Goal: Task Accomplishment & Management: Manage account settings

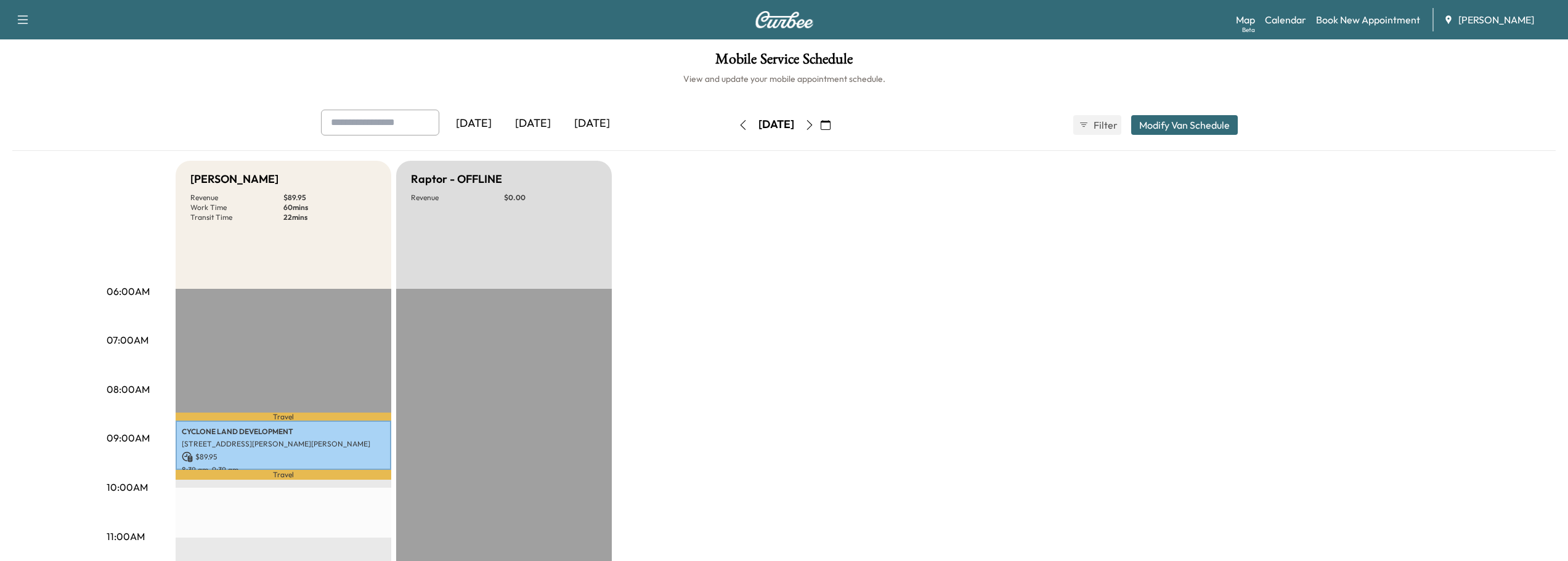
click at [814, 126] on icon "button" at bounding box center [809, 125] width 10 height 10
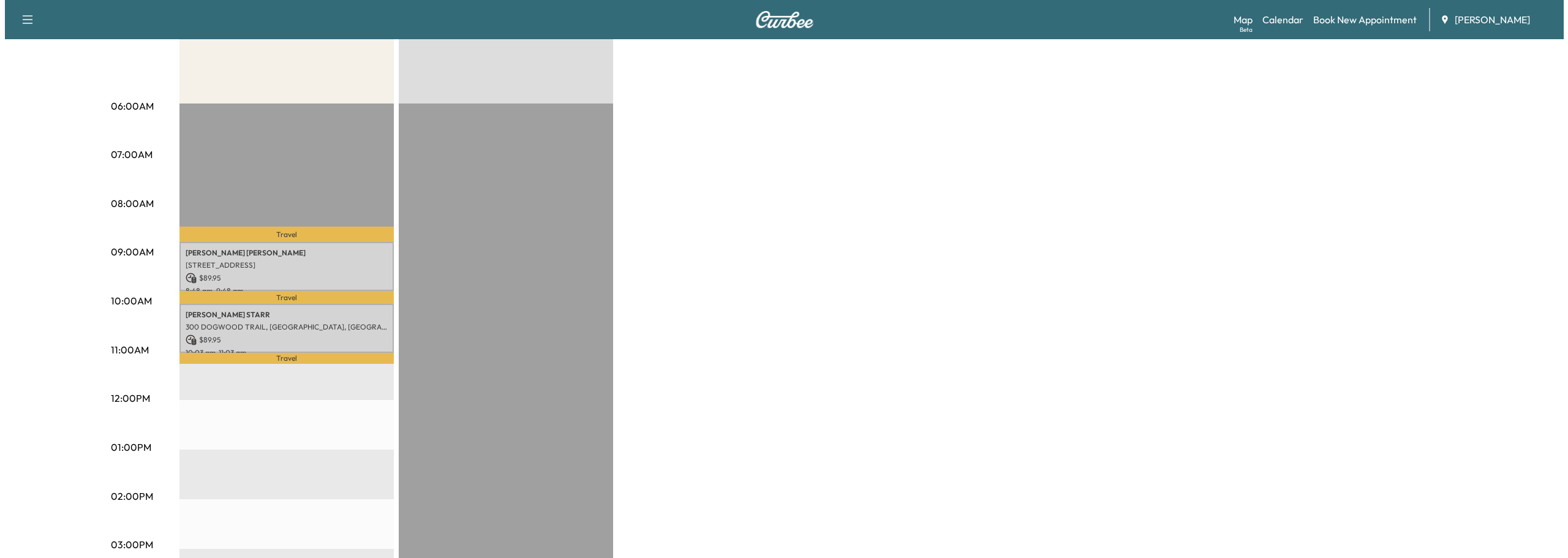
scroll to position [123, 0]
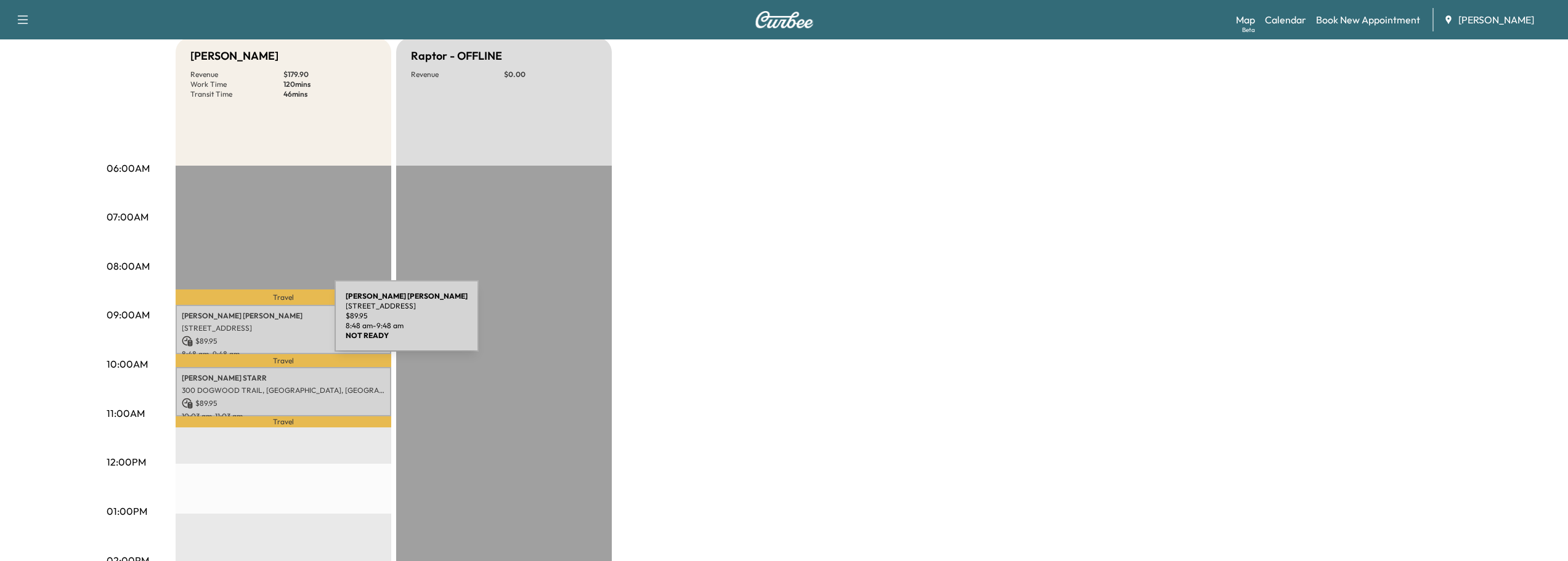
click at [242, 323] on p "[STREET_ADDRESS]" at bounding box center [283, 328] width 203 height 10
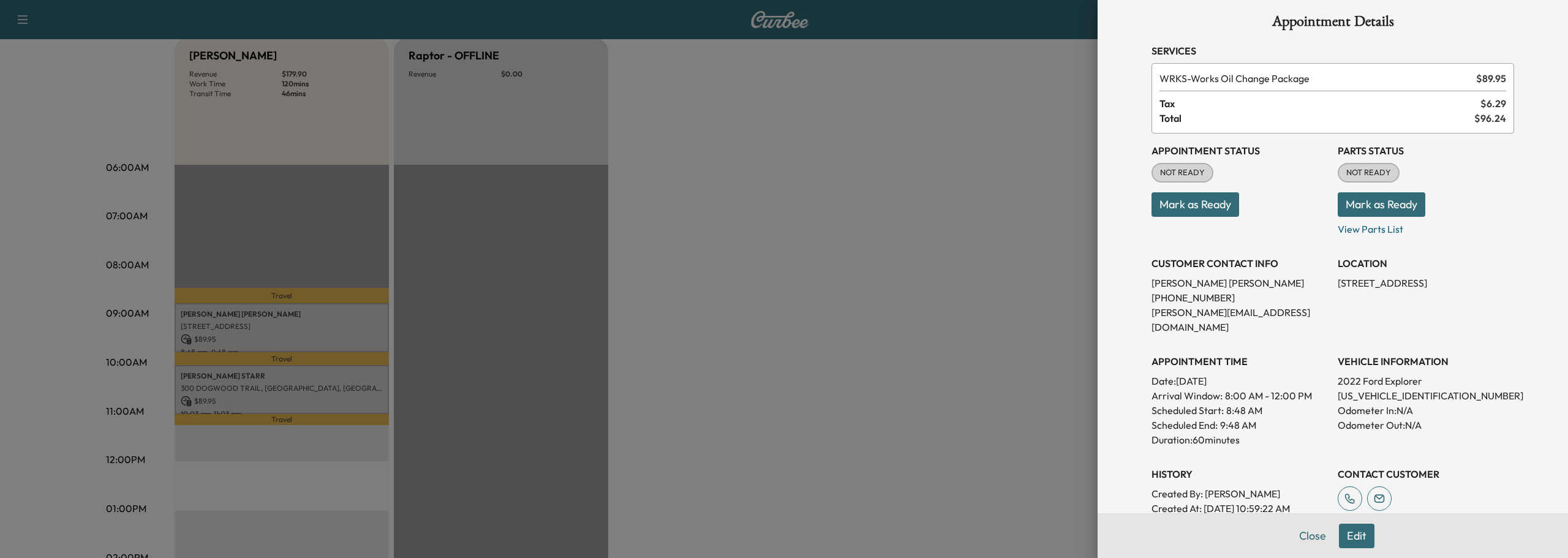
scroll to position [0, 0]
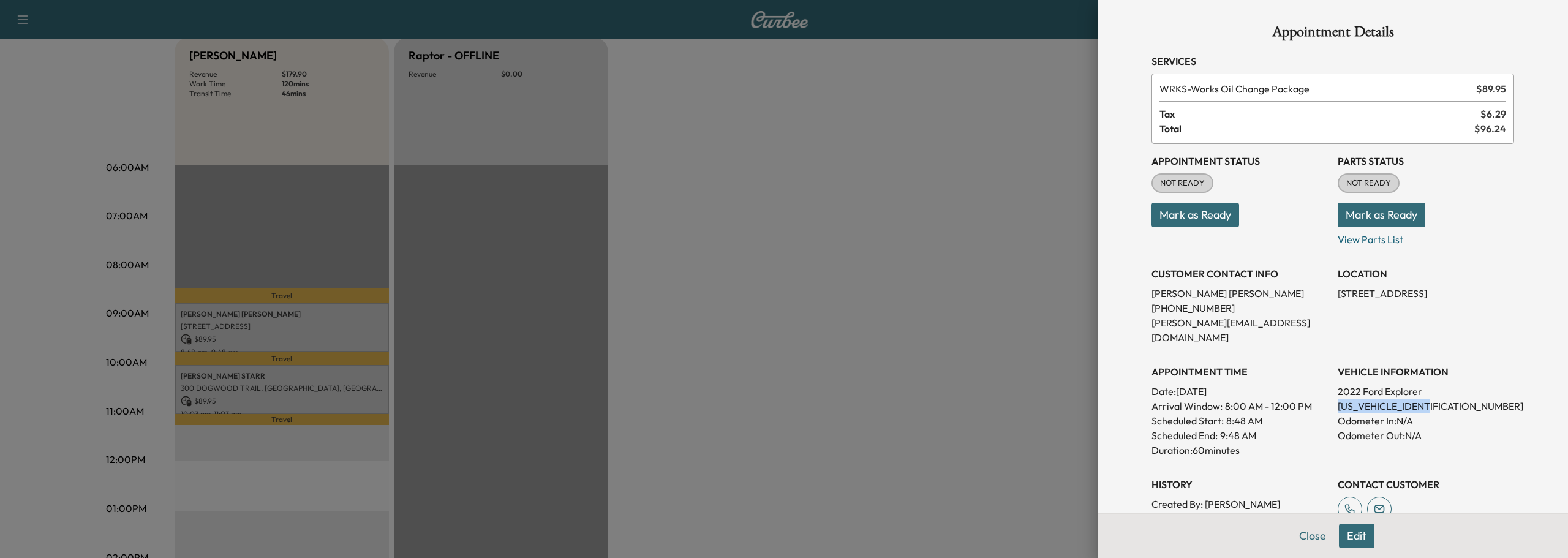
drag, startPoint x: 1327, startPoint y: 392, endPoint x: 1434, endPoint y: 396, distance: 107.1
click at [1434, 396] on div "Appointment Status NOT READY Mark as Ready Parts Status NOT READY Mark as Ready…" at bounding box center [1332, 349] width 363 height 411
copy p "[US_VEHICLE_IDENTIFICATION_NUMBER]"
click at [313, 389] on div at bounding box center [784, 279] width 1568 height 558
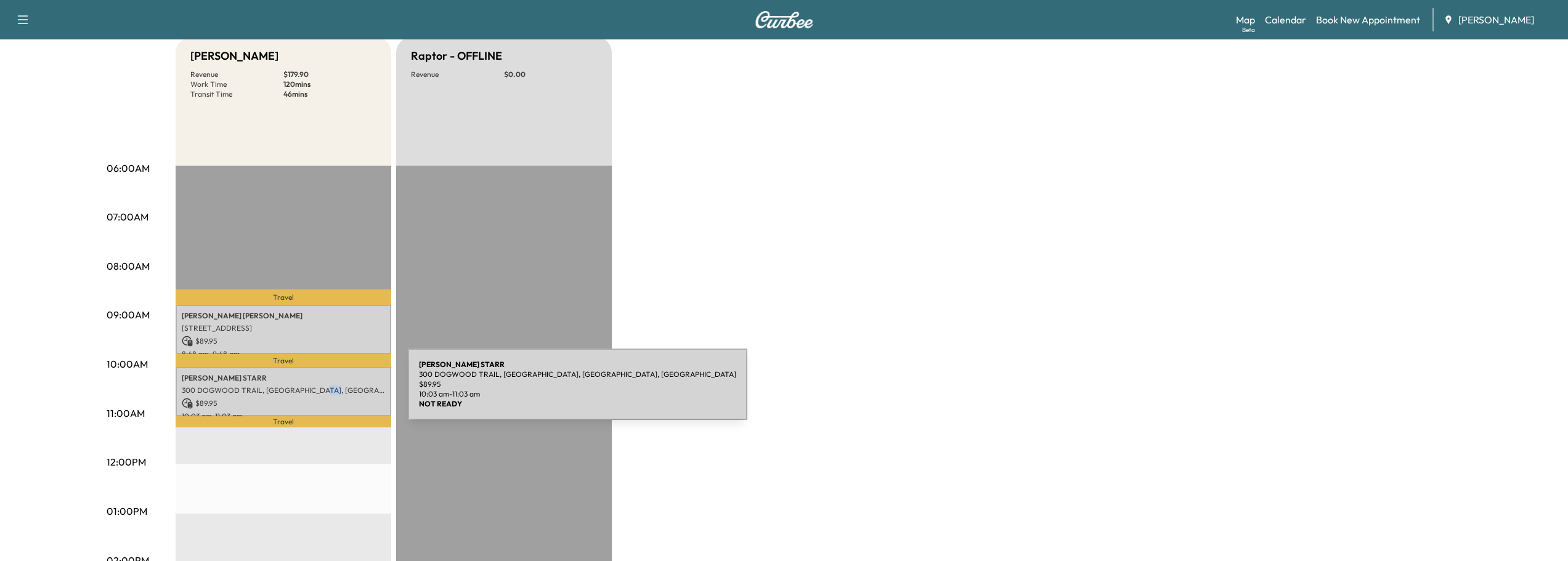
click at [315, 391] on p "300 DOGWOOD TRAIL, [GEOGRAPHIC_DATA], [GEOGRAPHIC_DATA], [GEOGRAPHIC_DATA]" at bounding box center [283, 390] width 203 height 10
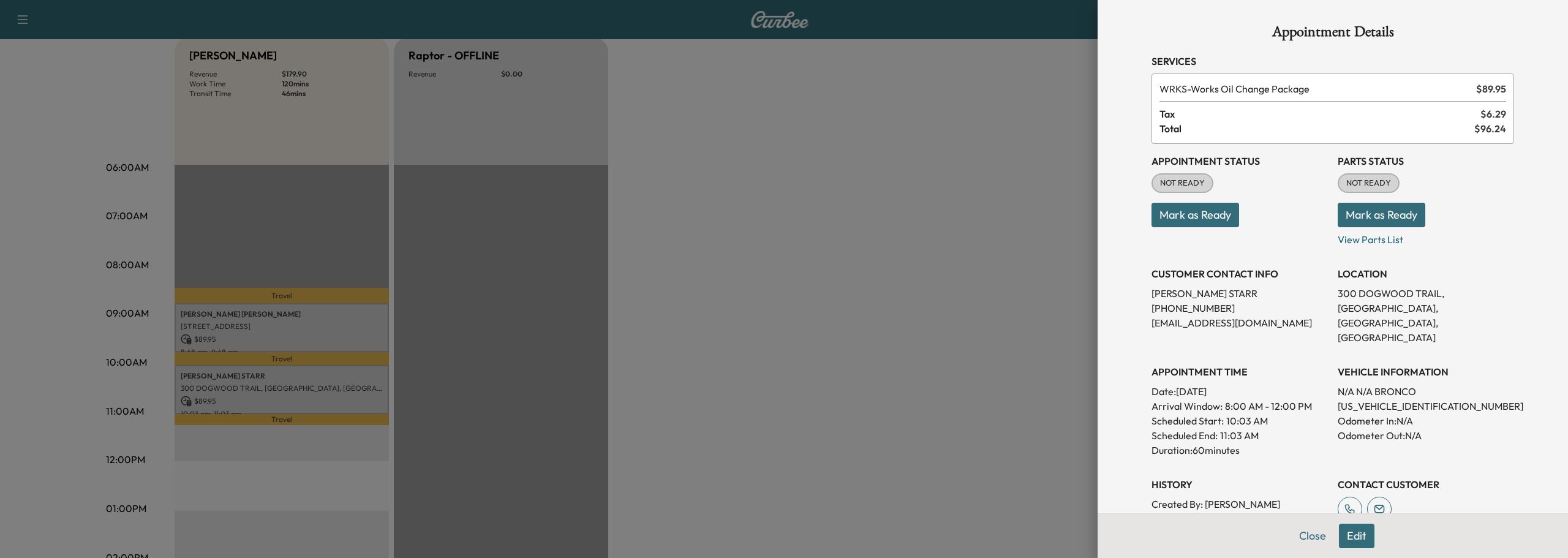
click at [295, 386] on div at bounding box center [784, 279] width 1568 height 558
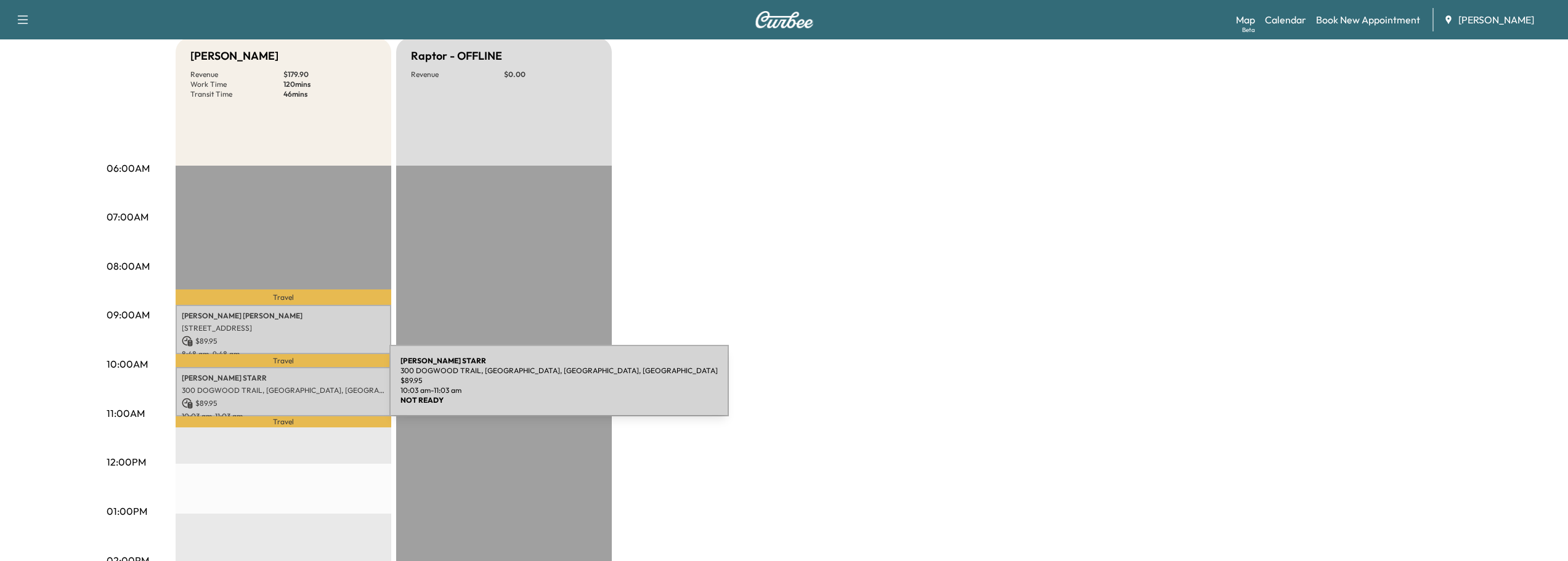
click at [297, 388] on p "300 DOGWOOD TRAIL, [GEOGRAPHIC_DATA], [GEOGRAPHIC_DATA], [GEOGRAPHIC_DATA]" at bounding box center [283, 390] width 203 height 10
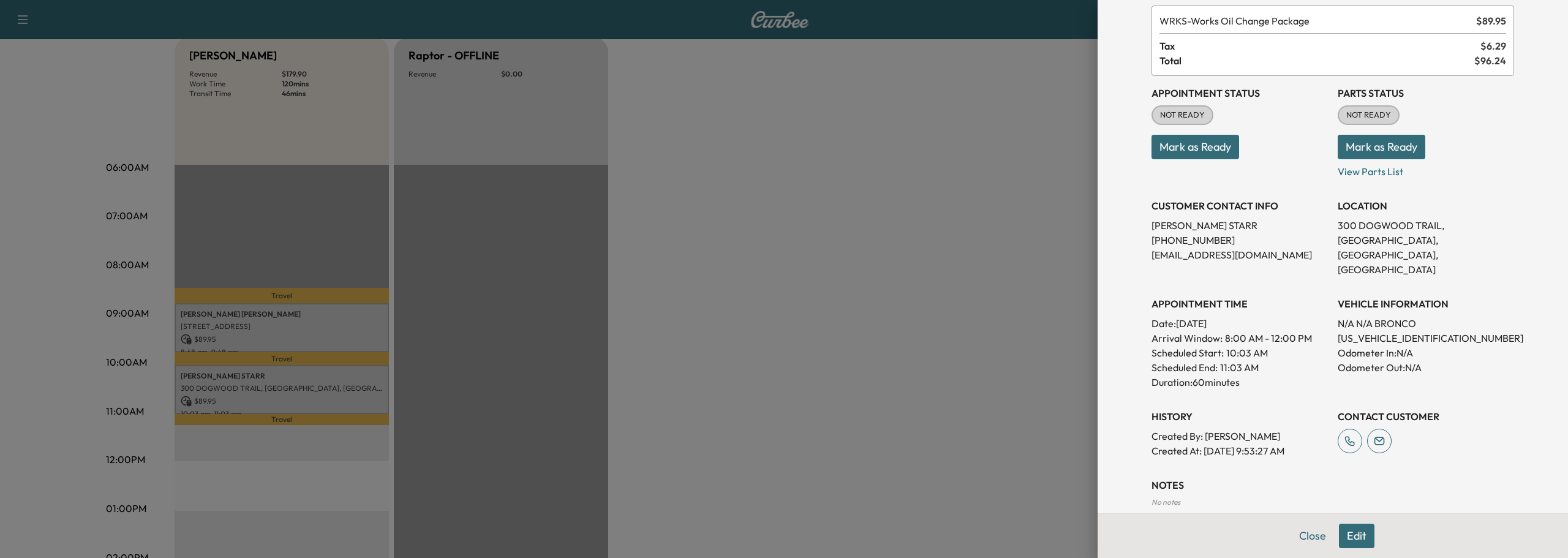
scroll to position [59, 0]
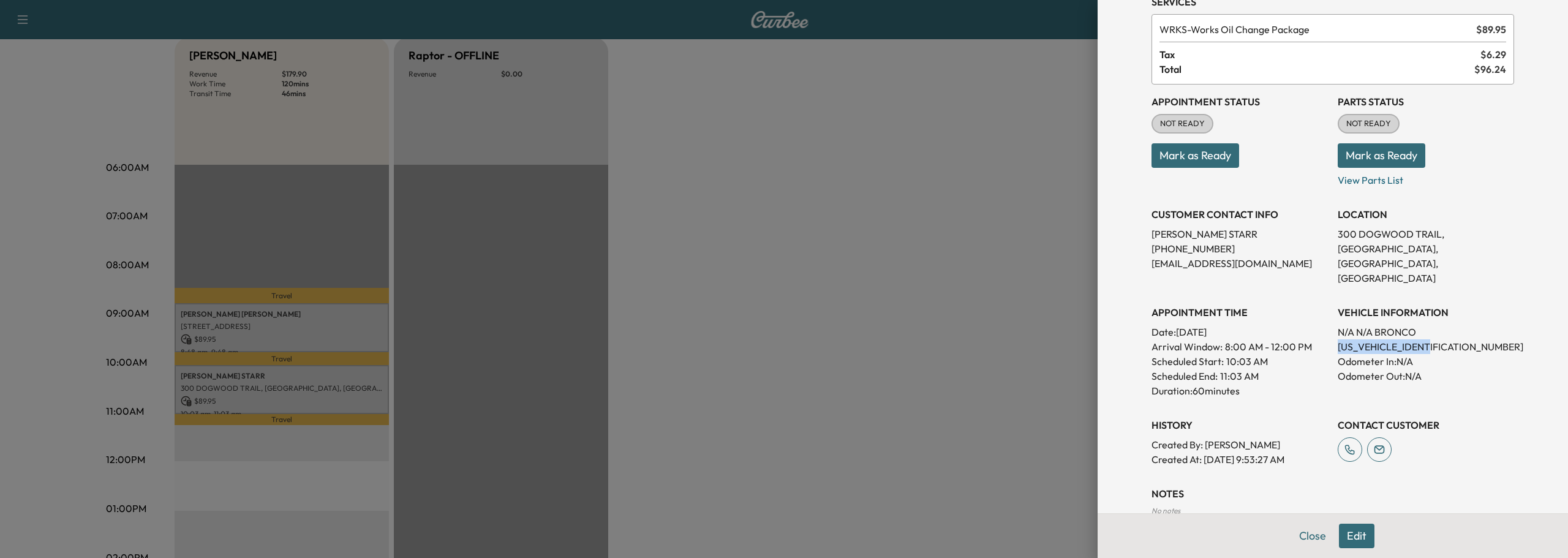
drag, startPoint x: 1327, startPoint y: 330, endPoint x: 1428, endPoint y: 336, distance: 101.2
click at [1428, 336] on div "Appointment Status NOT READY Mark as Ready Parts Status NOT READY Mark as Ready…" at bounding box center [1332, 276] width 363 height 382
copy p "[US_VEHICLE_IDENTIFICATION_NUMBER]"
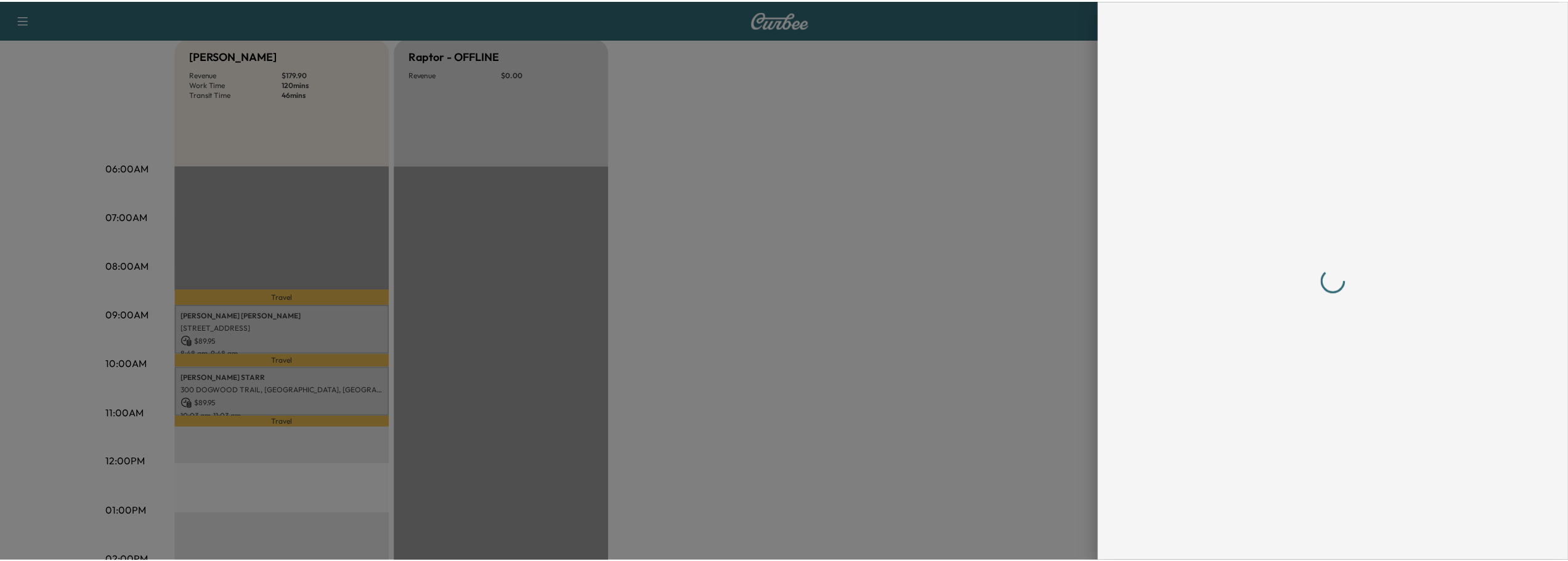
scroll to position [0, 0]
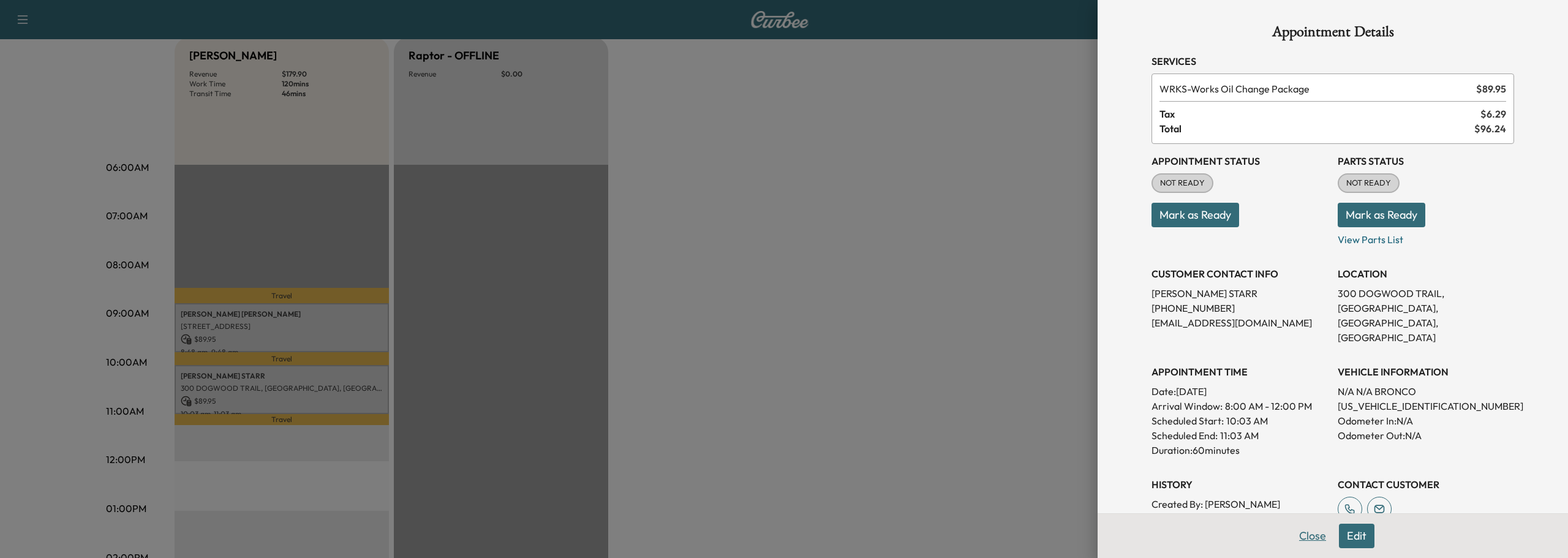
click at [1306, 536] on button "Close" at bounding box center [1312, 535] width 43 height 25
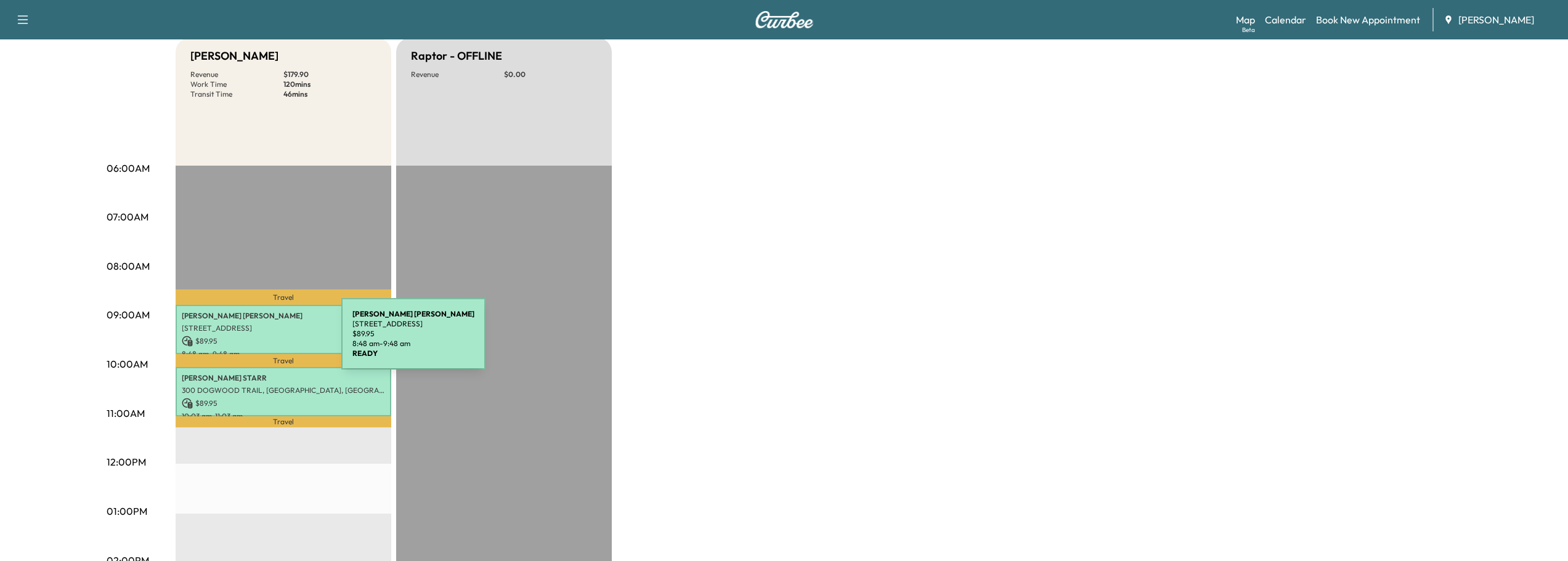
click at [258, 333] on div "[PERSON_NAME] [STREET_ADDRESS] $ 89.95 8:48 am - 9:48 am" at bounding box center [283, 330] width 216 height 50
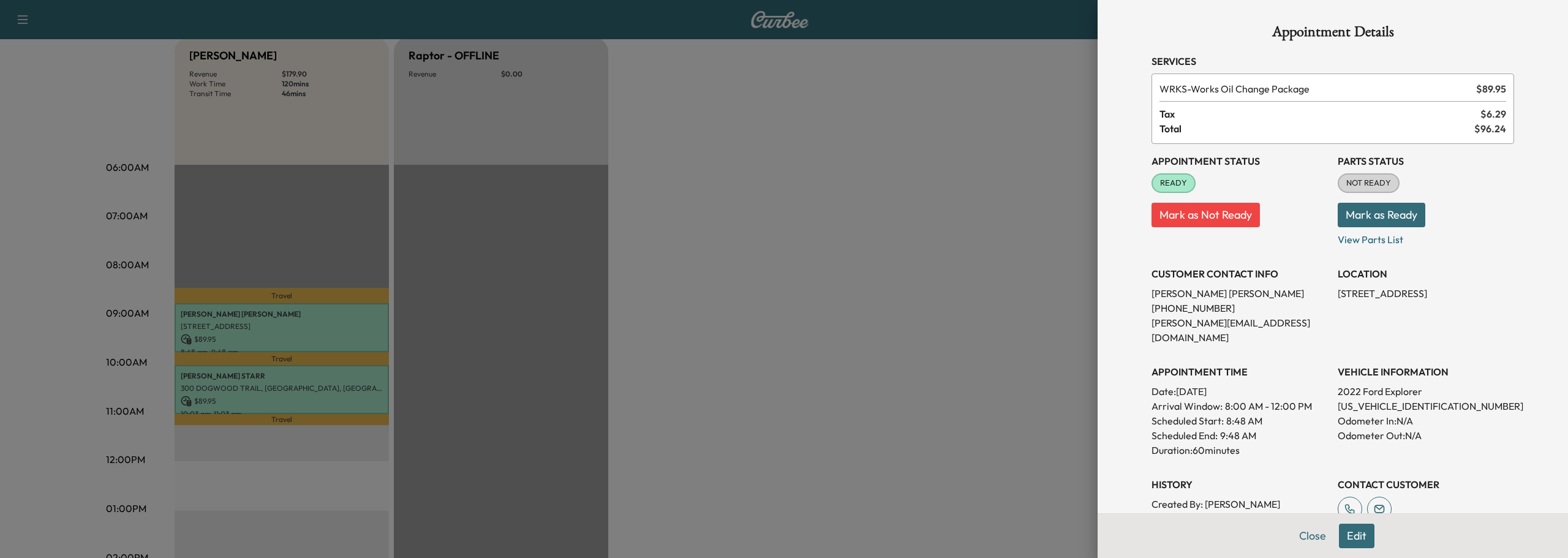
click at [1390, 212] on button "Mark as Ready" at bounding box center [1381, 214] width 88 height 25
click at [1305, 533] on button "Close" at bounding box center [1312, 535] width 43 height 25
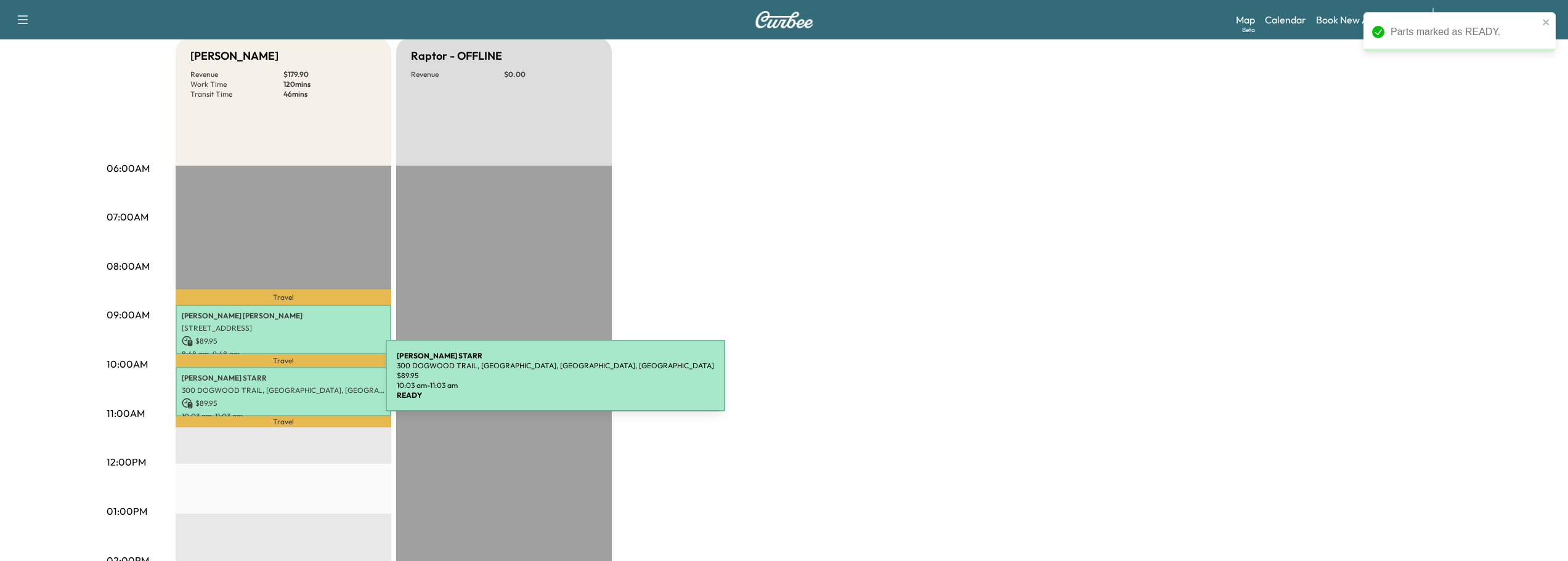
click at [293, 385] on p "300 DOGWOOD TRAIL, [GEOGRAPHIC_DATA], [GEOGRAPHIC_DATA], [GEOGRAPHIC_DATA]" at bounding box center [283, 390] width 203 height 10
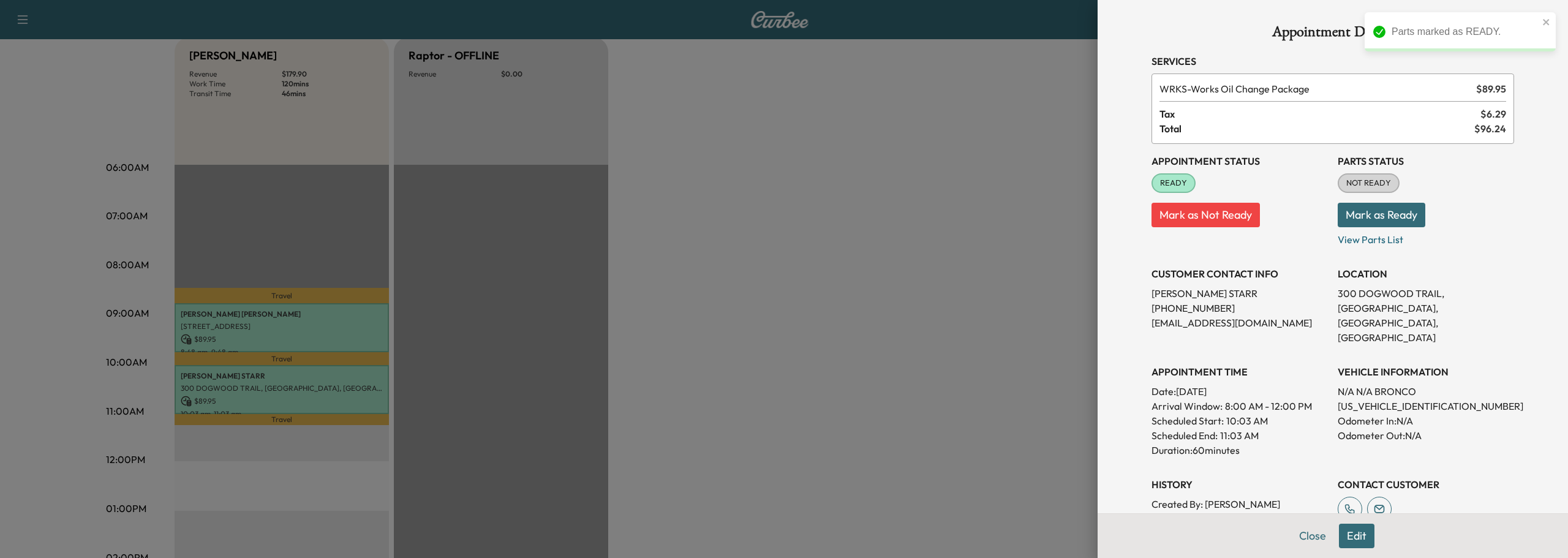
click at [1364, 211] on button "Mark as Ready" at bounding box center [1381, 214] width 88 height 25
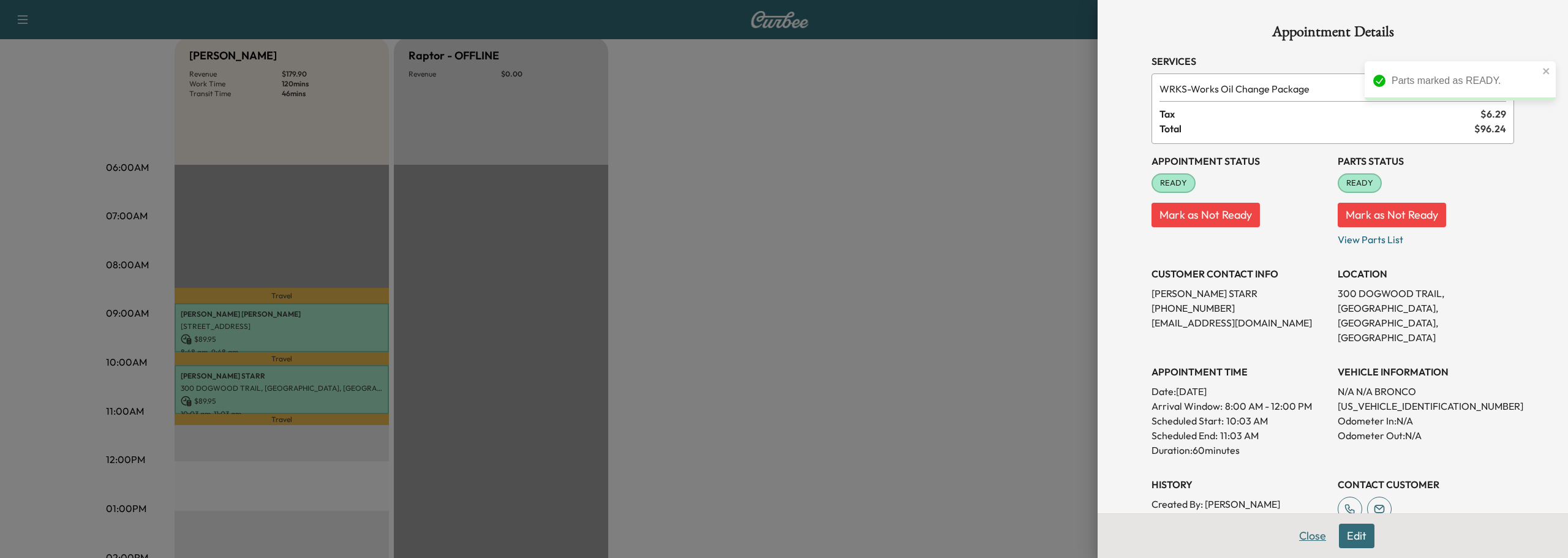
click at [1293, 530] on button "Close" at bounding box center [1312, 535] width 43 height 25
